Goal: Find specific page/section: Find specific page/section

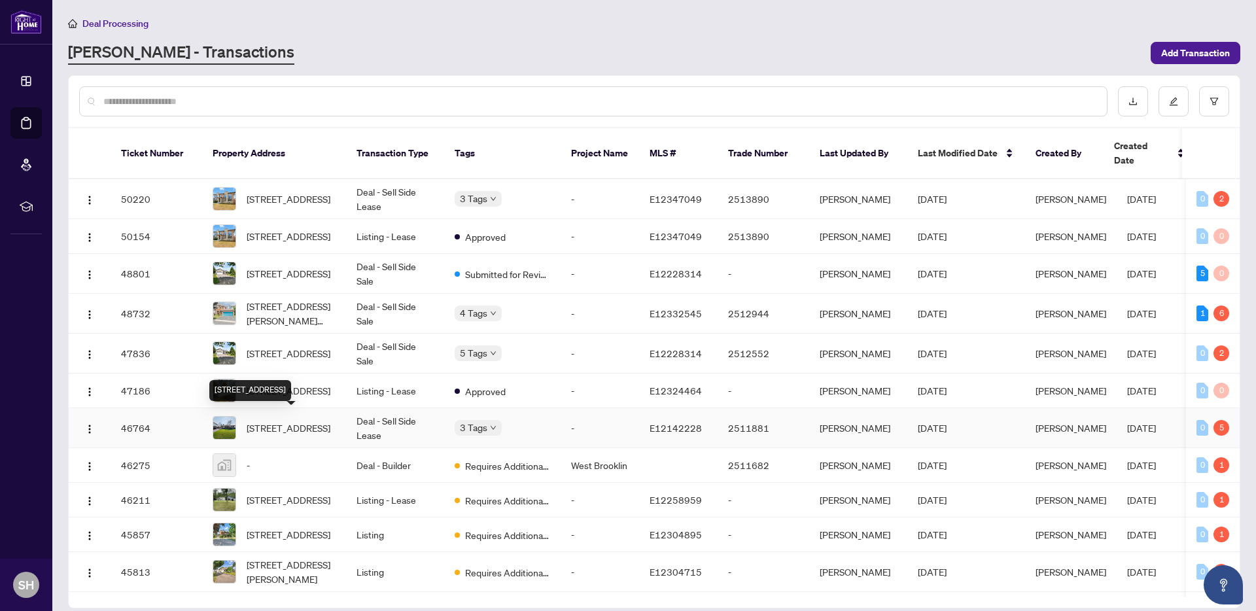
click at [303, 432] on span "[STREET_ADDRESS]" at bounding box center [289, 428] width 84 height 14
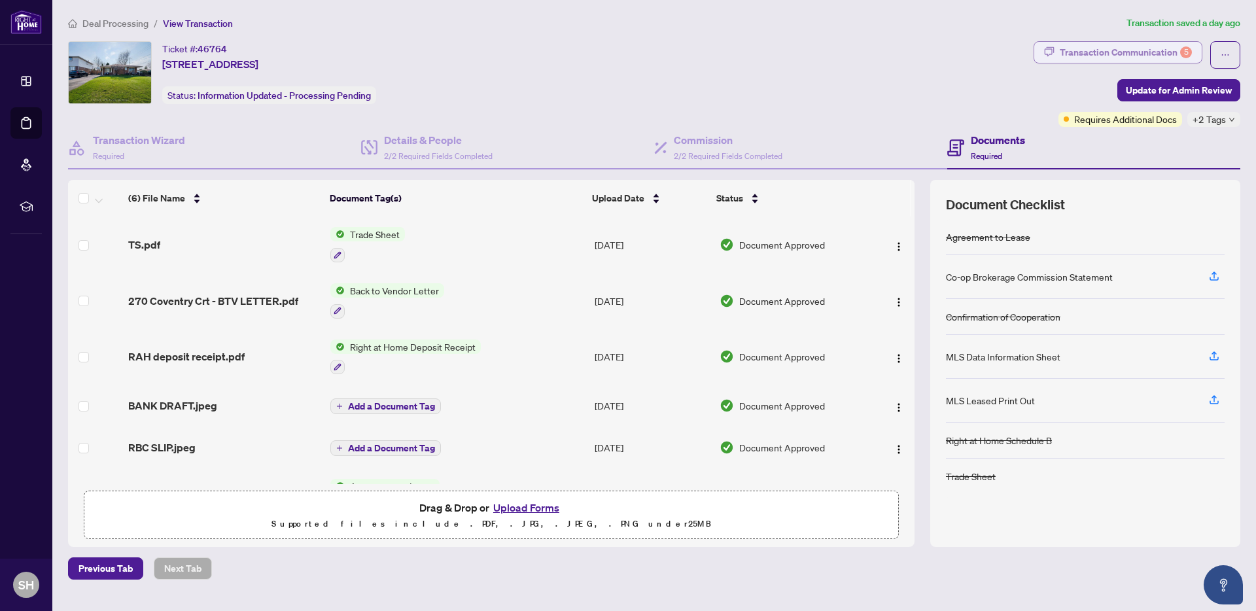
click at [1139, 52] on div "Transaction Communication 5" at bounding box center [1126, 52] width 132 height 21
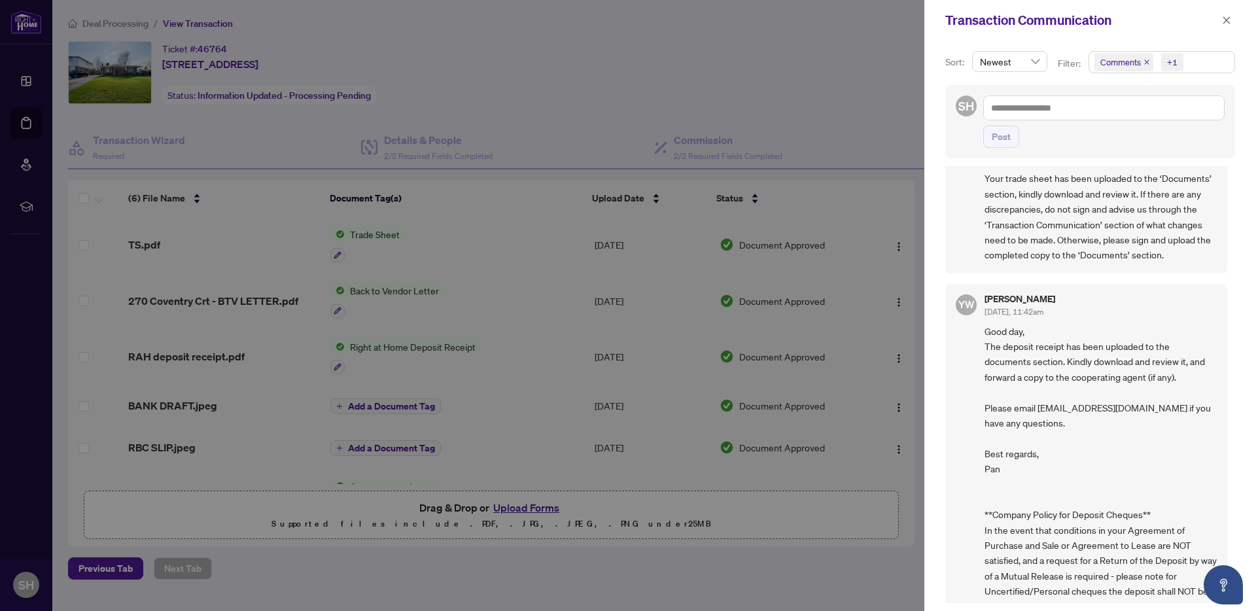
scroll to position [1144, 0]
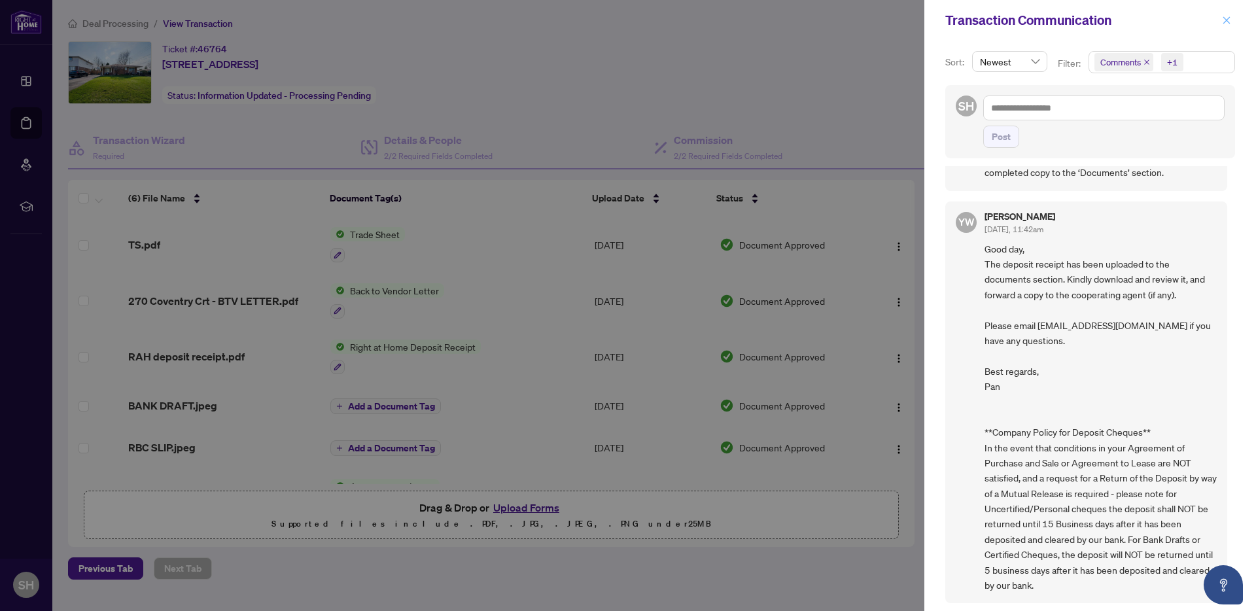
click at [1231, 16] on icon "close" at bounding box center [1226, 20] width 9 height 9
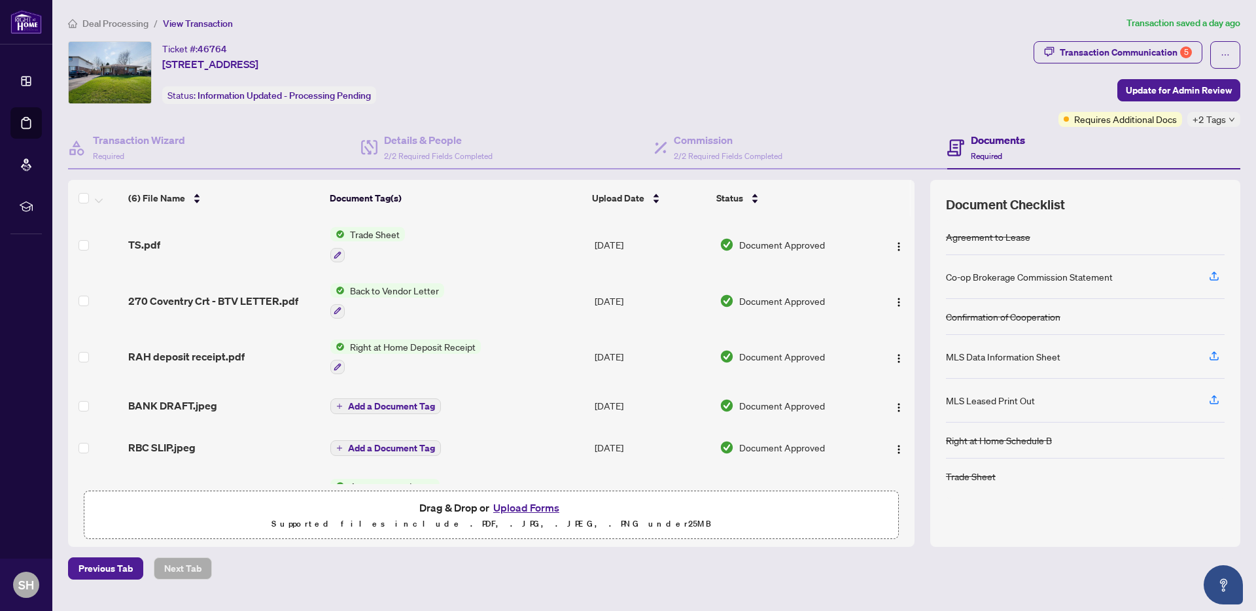
click at [216, 44] on span "46764" at bounding box center [212, 49] width 29 height 12
copy span "46764"
